Goal: Use online tool/utility: Utilize a website feature to perform a specific function

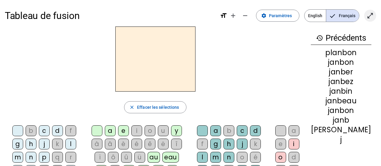
click at [368, 15] on mat-icon "open_in_full" at bounding box center [369, 15] width 7 height 7
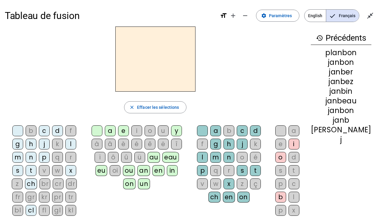
click at [23, 152] on div "m" at bounding box center [17, 157] width 11 height 11
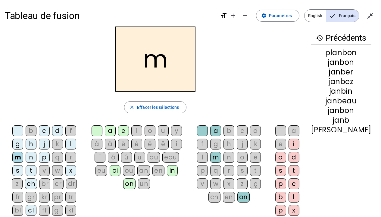
click at [135, 165] on div "on" at bounding box center [129, 183] width 12 height 11
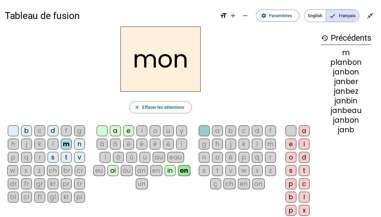
click at [53, 130] on div "d" at bounding box center [53, 130] width 11 height 11
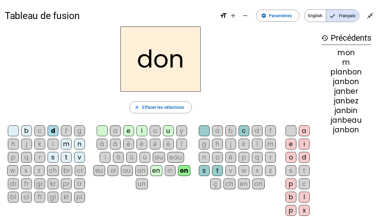
click at [27, 132] on div "b" at bounding box center [26, 130] width 11 height 11
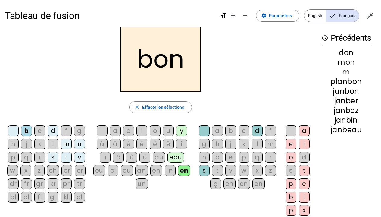
click at [75, 161] on div "v" at bounding box center [79, 157] width 11 height 11
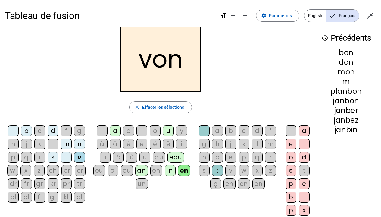
click at [121, 165] on div "ou" at bounding box center [127, 170] width 12 height 11
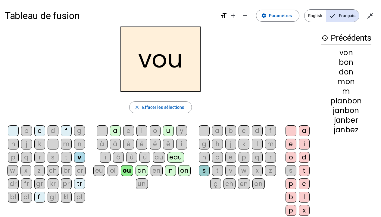
click at [66, 131] on div "f" at bounding box center [66, 130] width 11 height 11
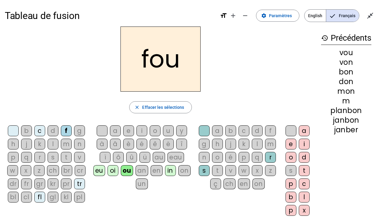
click at [80, 165] on div "tr" at bounding box center [79, 183] width 11 height 11
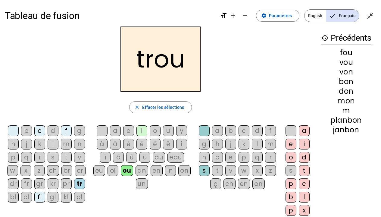
click at [153, 157] on div "au" at bounding box center [159, 157] width 12 height 11
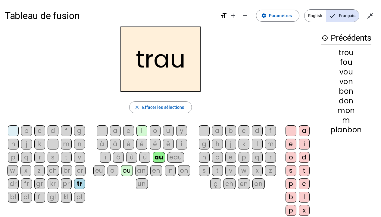
click at [26, 129] on div "b" at bounding box center [26, 130] width 11 height 11
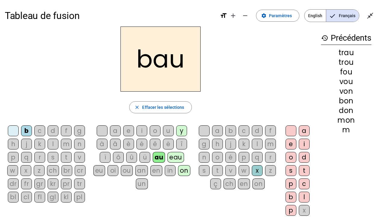
click at [255, 144] on div "l" at bounding box center [257, 143] width 11 height 11
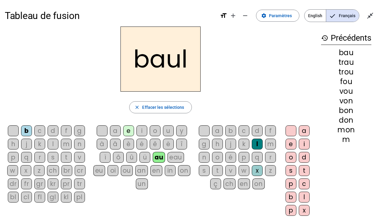
scroll to position [30, 0]
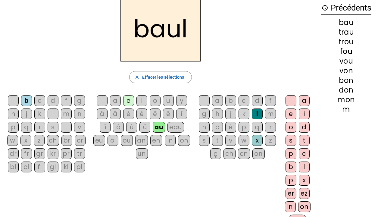
click at [289, 165] on div "in" at bounding box center [290, 206] width 11 height 11
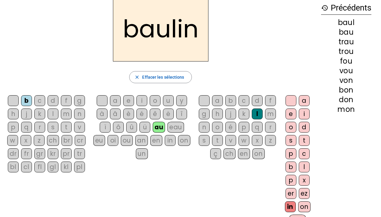
scroll to position [0, 0]
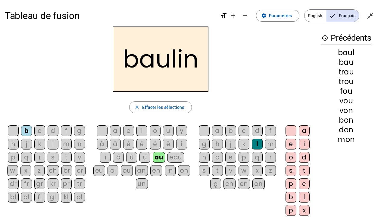
click at [289, 159] on div "o" at bounding box center [290, 157] width 11 height 11
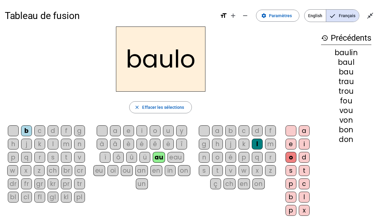
scroll to position [30, 0]
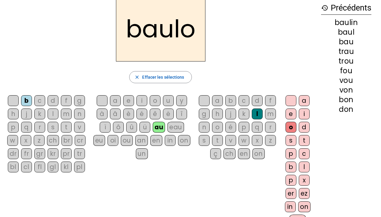
click at [290, 165] on div "in" at bounding box center [290, 206] width 11 height 11
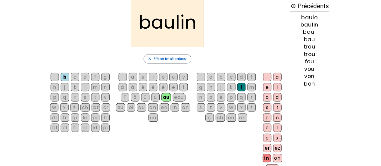
scroll to position [0, 0]
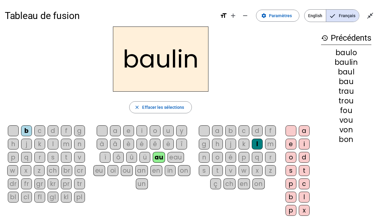
click at [244, 158] on div "p" at bounding box center [243, 157] width 11 height 11
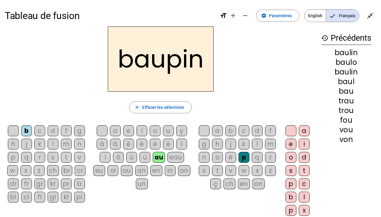
click at [217, 165] on div "t" at bounding box center [217, 170] width 11 height 11
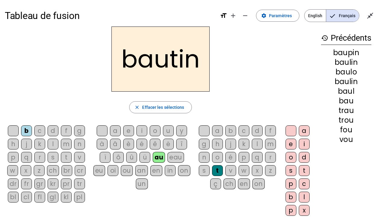
click at [70, 143] on div "m" at bounding box center [66, 143] width 11 height 11
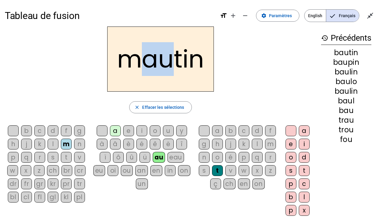
drag, startPoint x: 146, startPoint y: 58, endPoint x: 171, endPoint y: 63, distance: 25.4
click at [171, 63] on h2 "mautin" at bounding box center [160, 58] width 107 height 65
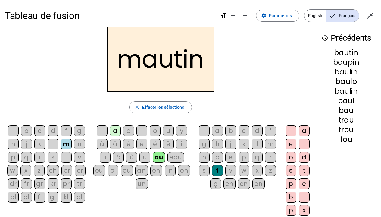
click at [181, 165] on div "on" at bounding box center [184, 170] width 12 height 11
